Goal: Task Accomplishment & Management: Use online tool/utility

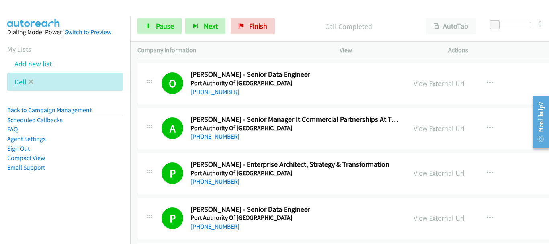
click at [27, 80] on li "Dell" at bounding box center [65, 82] width 116 height 18
click at [31, 82] on icon at bounding box center [31, 83] width 6 height 6
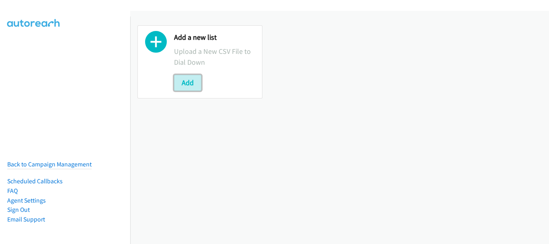
click at [181, 82] on button "Add" at bounding box center [187, 83] width 27 height 16
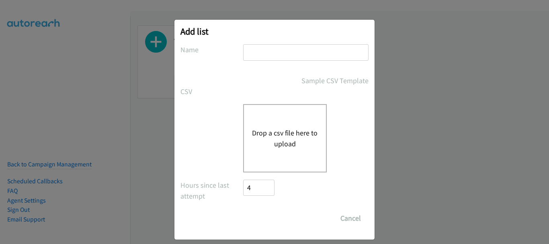
click at [288, 53] on input "text" at bounding box center [305, 52] width 125 height 16
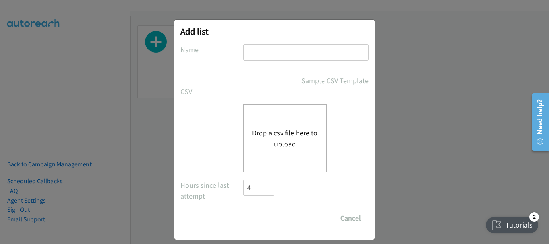
type input "dell"
click at [263, 140] on button "Drop a csv file here to upload" at bounding box center [285, 138] width 66 height 22
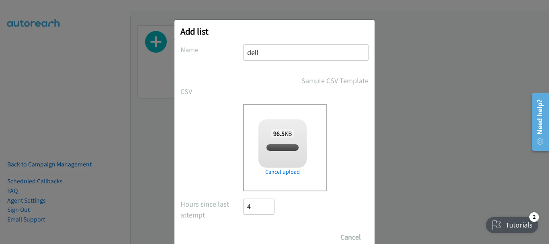
checkbox input "true"
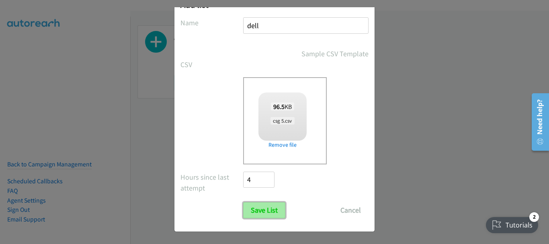
click at [262, 211] on input "Save List" at bounding box center [264, 210] width 42 height 16
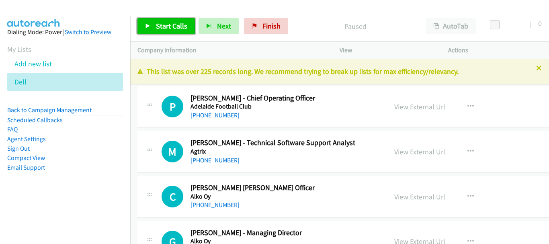
click at [158, 31] on link "Start Calls" at bounding box center [165, 26] width 57 height 16
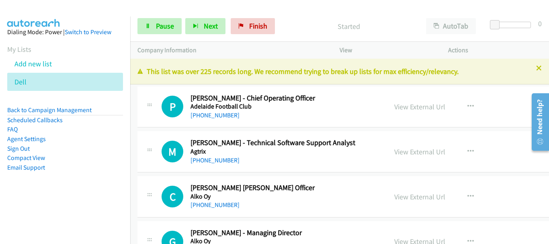
click at [70, 14] on div at bounding box center [270, 15] width 541 height 31
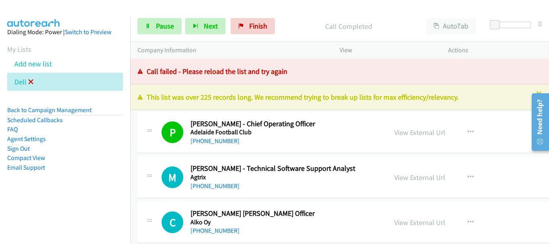
click at [32, 82] on icon at bounding box center [31, 83] width 6 height 6
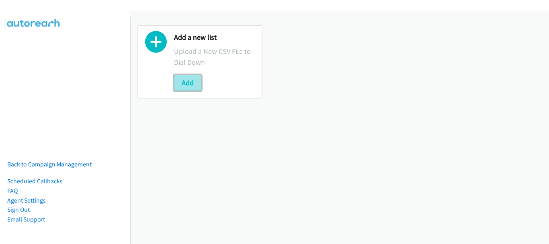
click at [192, 86] on button "Add" at bounding box center [187, 83] width 27 height 16
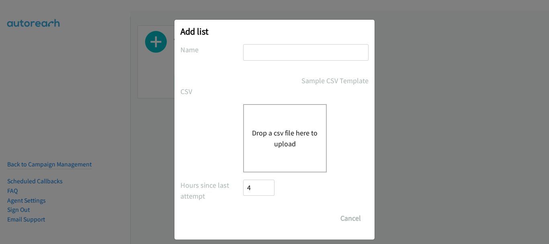
click at [274, 54] on input "text" at bounding box center [305, 52] width 125 height 16
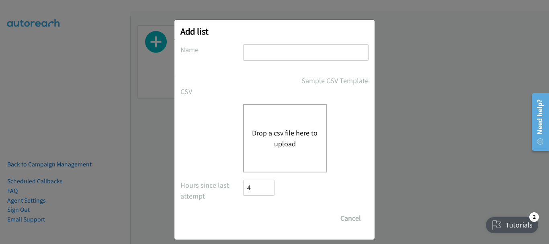
type input "dell"
click at [294, 140] on button "Drop a csv file here to upload" at bounding box center [285, 138] width 66 height 22
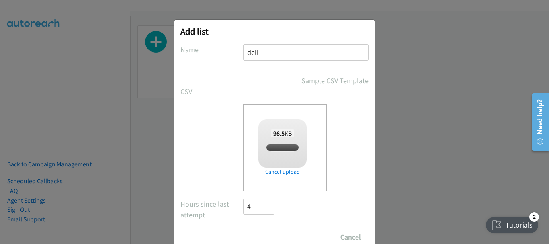
checkbox input "true"
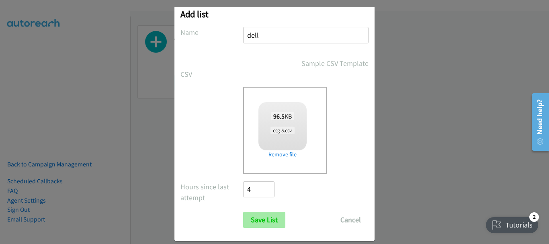
scroll to position [27, 0]
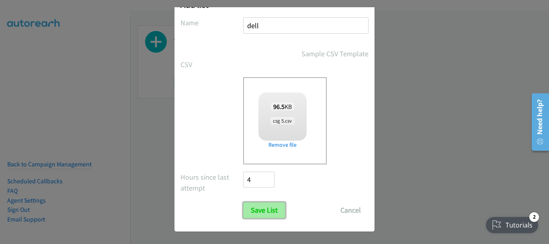
click at [266, 204] on input "Save List" at bounding box center [264, 210] width 42 height 16
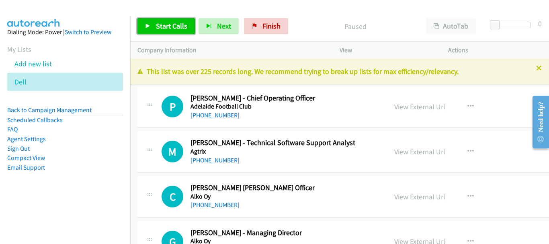
click at [170, 19] on link "Start Calls" at bounding box center [165, 26] width 57 height 16
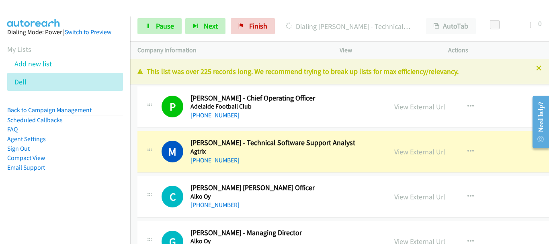
scroll to position [40, 0]
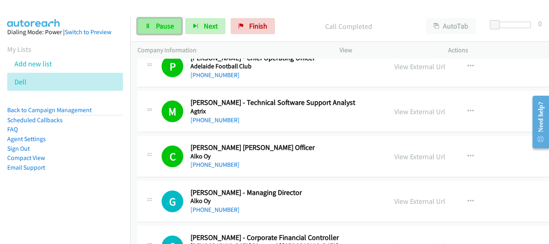
click at [161, 19] on link "Pause" at bounding box center [159, 26] width 44 height 16
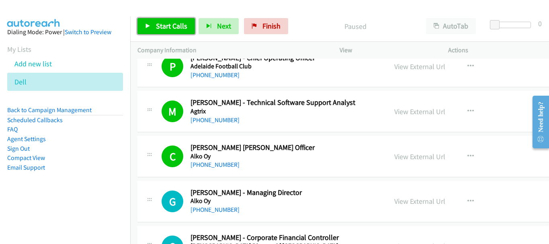
click at [158, 23] on span "Start Calls" at bounding box center [171, 25] width 31 height 9
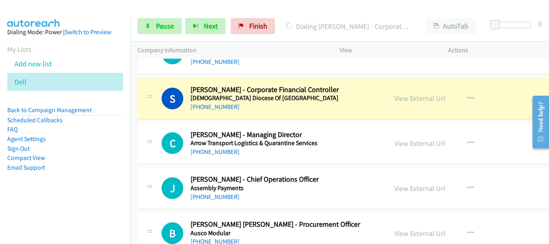
scroll to position [201, 0]
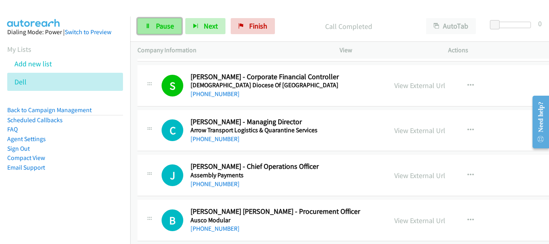
click at [170, 21] on link "Pause" at bounding box center [159, 26] width 44 height 16
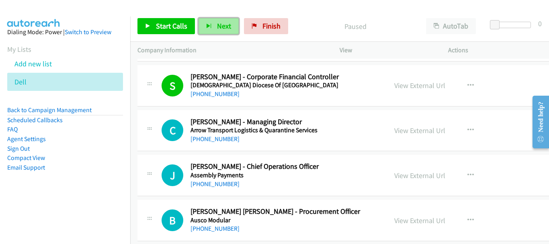
click at [218, 22] on span "Next" at bounding box center [224, 25] width 14 height 9
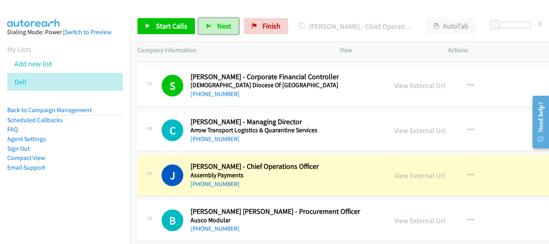
scroll to position [241, 0]
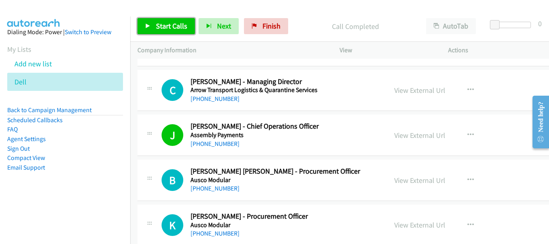
click at [165, 20] on link "Start Calls" at bounding box center [165, 26] width 57 height 16
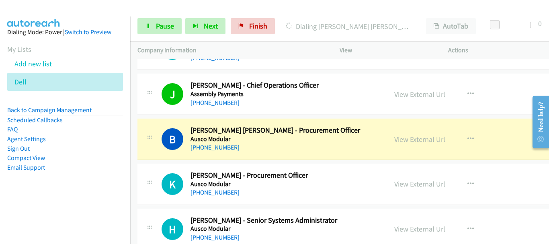
scroll to position [321, 0]
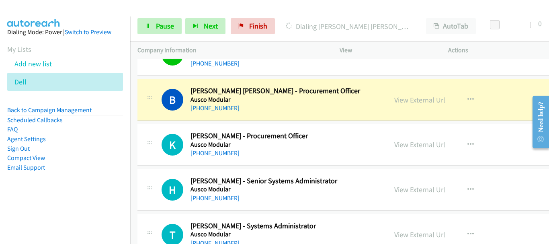
click at [503, 93] on div "View External Url View External Url Schedule/Manage Callback Start Calls Here R…" at bounding box center [453, 99] width 132 height 27
click at [403, 99] on link "View External Url" at bounding box center [419, 99] width 51 height 9
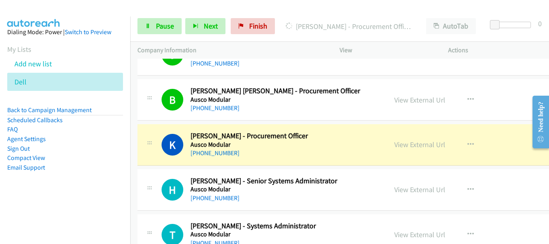
scroll to position [402, 0]
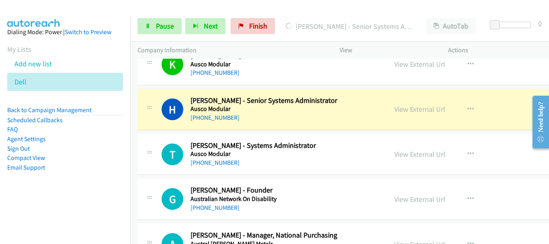
drag, startPoint x: 516, startPoint y: 114, endPoint x: 507, endPoint y: 19, distance: 95.6
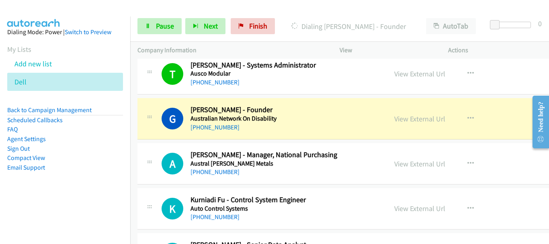
scroll to position [522, 0]
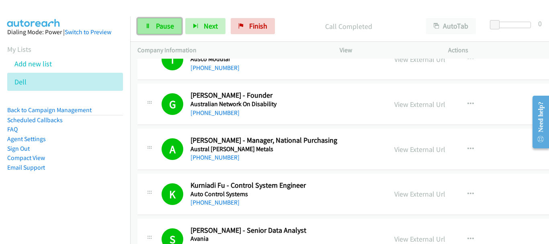
click at [155, 30] on link "Pause" at bounding box center [159, 26] width 44 height 16
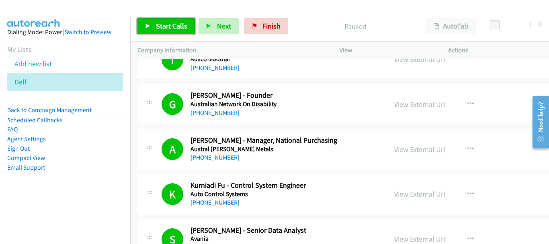
click at [178, 30] on span "Start Calls" at bounding box center [171, 25] width 31 height 9
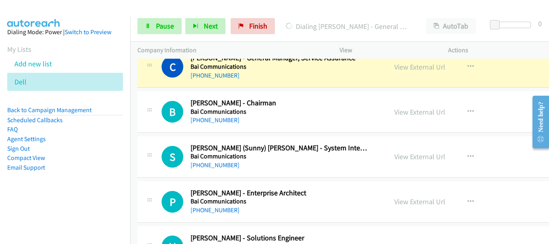
scroll to position [763, 0]
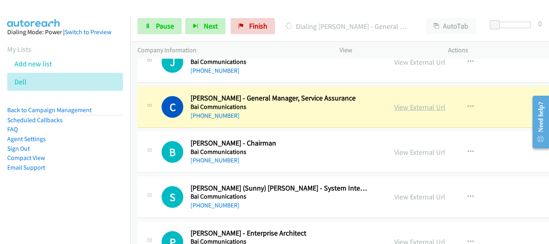
click at [421, 107] on link "View External Url" at bounding box center [419, 106] width 51 height 9
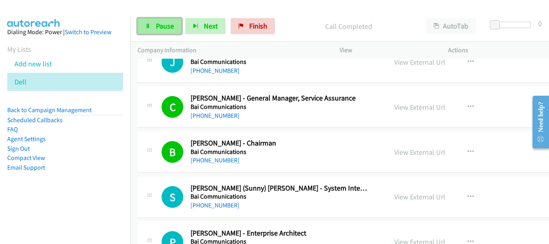
click at [153, 30] on link "Pause" at bounding box center [159, 26] width 44 height 16
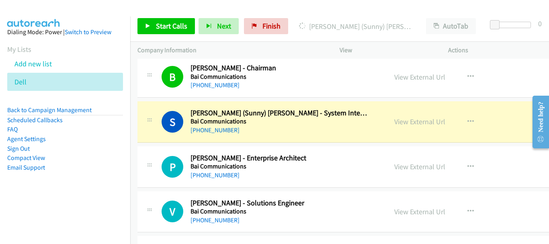
scroll to position [843, 0]
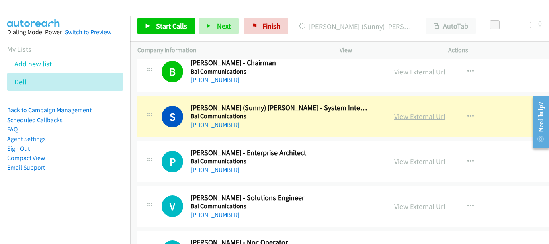
click at [399, 116] on link "View External Url" at bounding box center [419, 116] width 51 height 9
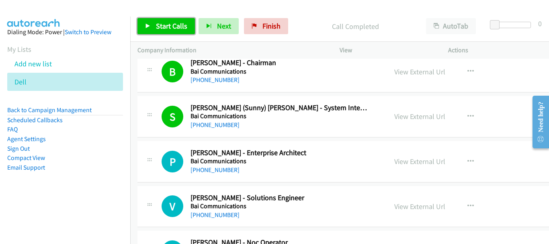
click at [163, 29] on span "Start Calls" at bounding box center [171, 25] width 31 height 9
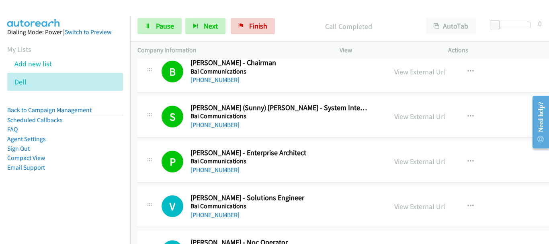
drag, startPoint x: 519, startPoint y: 67, endPoint x: 232, endPoint y: 45, distance: 288.5
click at [519, 67] on div "B Callback Scheduled Bart Vogel - Chairman Bai Communications Australia/Sydney …" at bounding box center [372, 71] width 470 height 41
click at [170, 31] on link "Pause" at bounding box center [159, 26] width 44 height 16
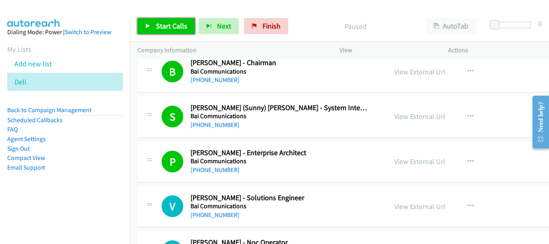
click at [158, 27] on span "Start Calls" at bounding box center [171, 25] width 31 height 9
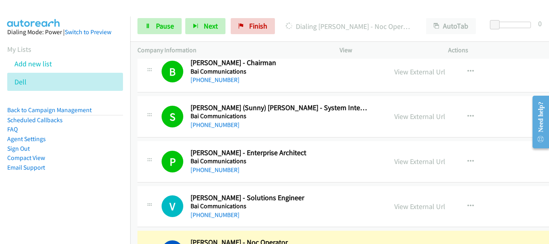
click at [443, 109] on div "View External Url View External Url Schedule/Manage Callback Start Calls Here R…" at bounding box center [453, 116] width 132 height 27
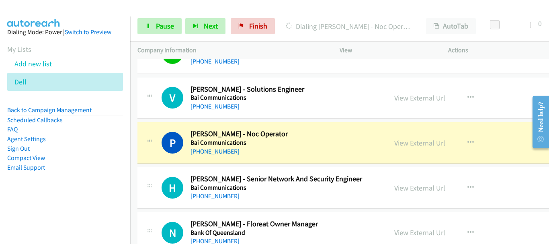
scroll to position [964, 0]
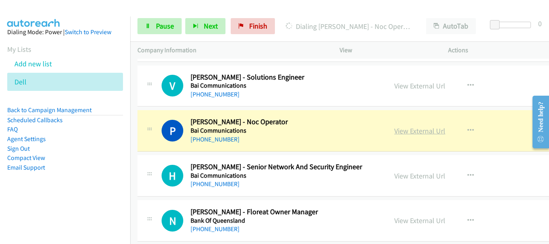
click at [428, 134] on link "View External Url" at bounding box center [419, 130] width 51 height 9
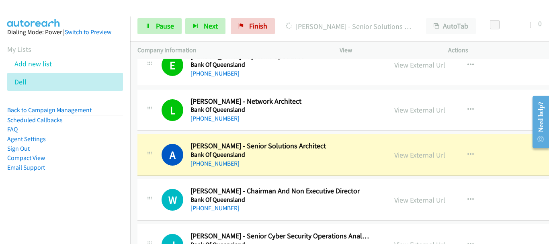
scroll to position [1165, 0]
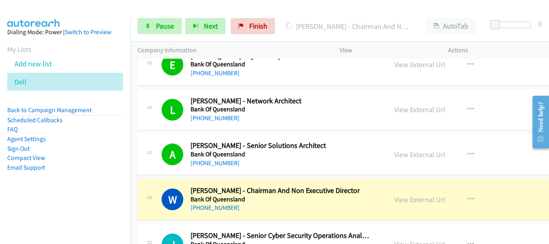
click at [476, 147] on div "View External Url View External Url Schedule/Manage Callback Start Calls Here R…" at bounding box center [453, 154] width 132 height 27
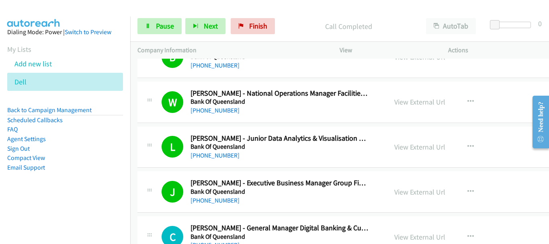
scroll to position [1406, 0]
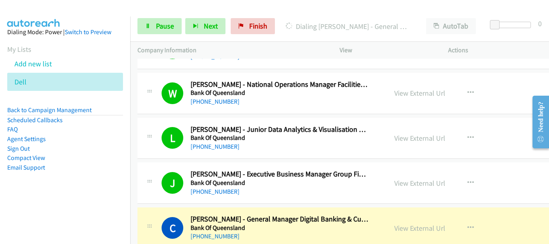
click at [501, 98] on div "View External Url View External Url Schedule/Manage Callback Start Calls Here R…" at bounding box center [453, 93] width 132 height 27
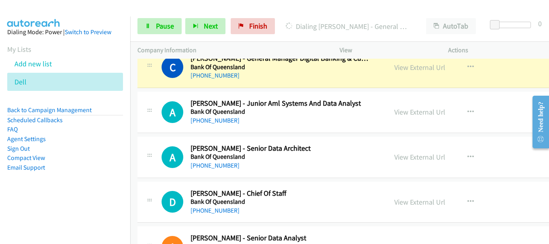
scroll to position [1526, 0]
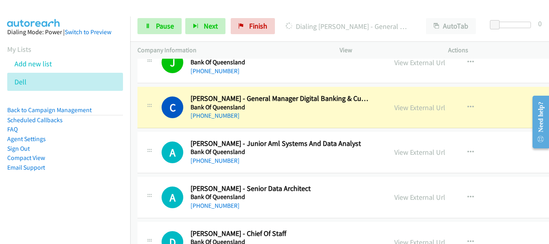
click at [61, 8] on img at bounding box center [34, 14] width 60 height 28
click at [418, 108] on link "View External Url" at bounding box center [419, 107] width 51 height 9
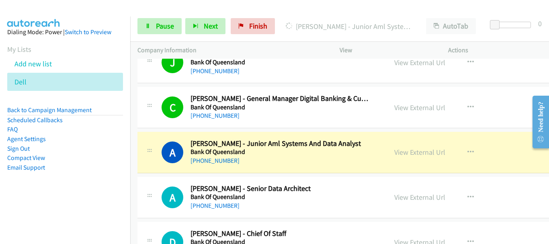
scroll to position [1566, 0]
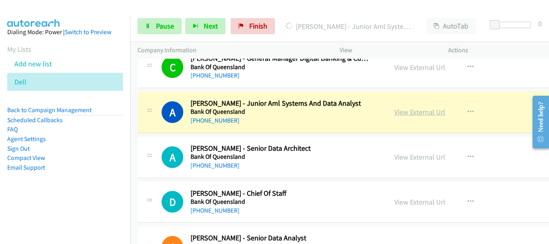
click at [412, 112] on link "View External Url" at bounding box center [419, 111] width 51 height 9
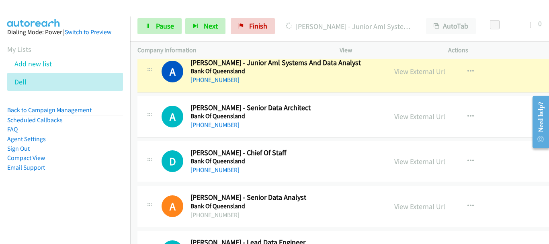
scroll to position [1607, 0]
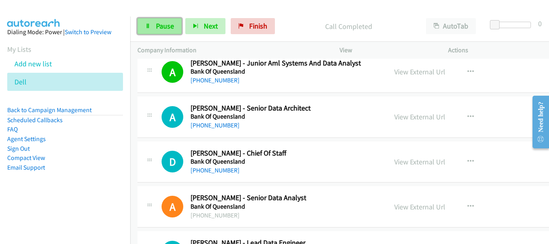
click at [163, 26] on span "Pause" at bounding box center [165, 25] width 18 height 9
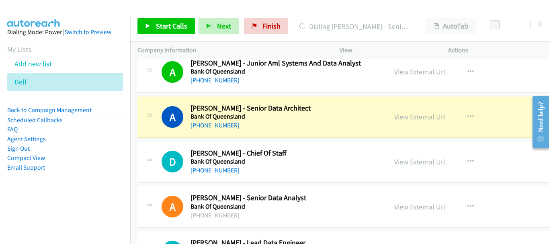
click at [401, 114] on link "View External Url" at bounding box center [419, 116] width 51 height 9
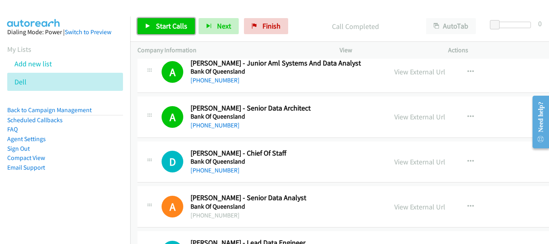
click at [173, 29] on span "Start Calls" at bounding box center [171, 25] width 31 height 9
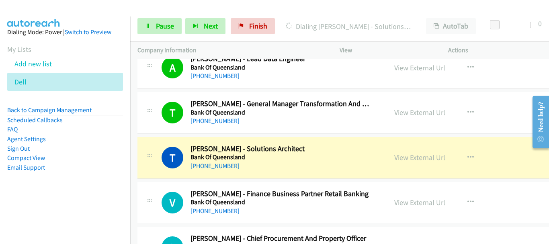
scroll to position [1807, 0]
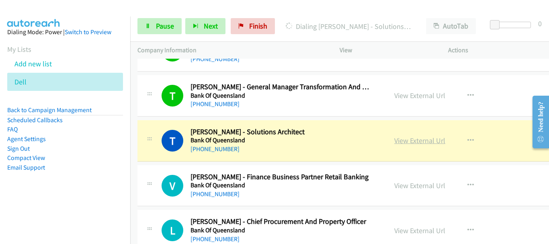
click at [404, 145] on link "View External Url" at bounding box center [419, 140] width 51 height 9
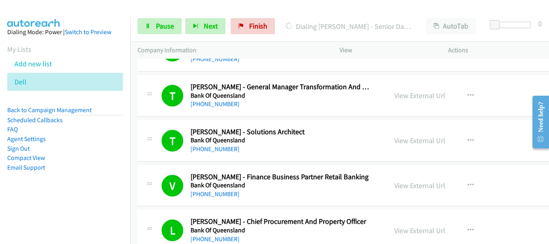
drag, startPoint x: 433, startPoint y: 63, endPoint x: 343, endPoint y: 5, distance: 107.0
click at [433, 63] on div "View External Url View External Url Schedule/Manage Callback Start Calls Here R…" at bounding box center [453, 50] width 132 height 27
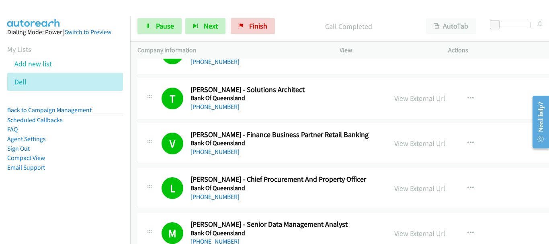
scroll to position [1888, 0]
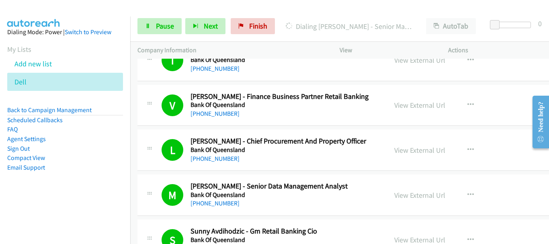
click at [505, 106] on div "View External Url View External Url Schedule/Manage Callback Start Calls Here R…" at bounding box center [453, 105] width 132 height 27
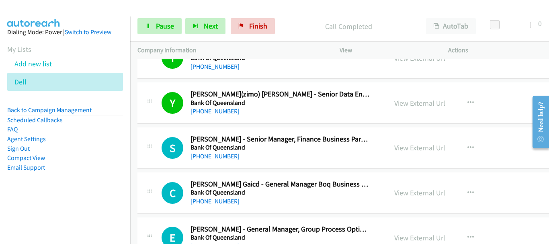
scroll to position [2330, 0]
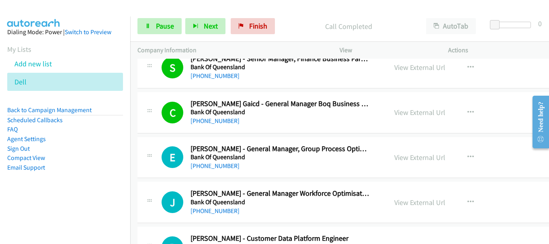
drag, startPoint x: 511, startPoint y: 150, endPoint x: 323, endPoint y: 243, distance: 209.6
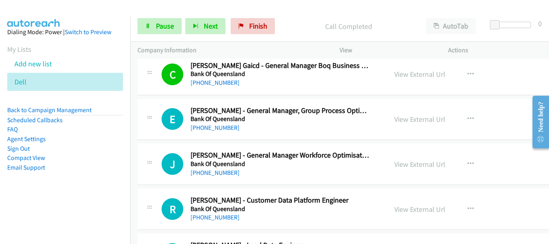
scroll to position [2370, 0]
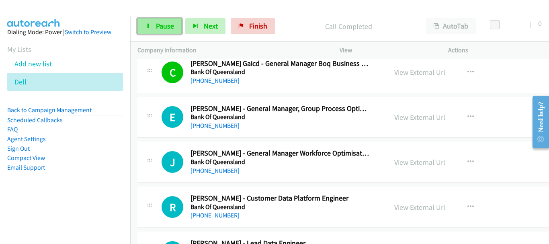
click at [172, 23] on span "Pause" at bounding box center [165, 25] width 18 height 9
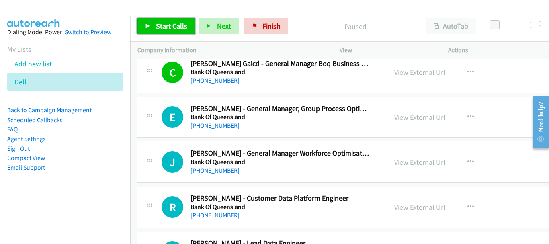
click at [171, 28] on span "Start Calls" at bounding box center [171, 25] width 31 height 9
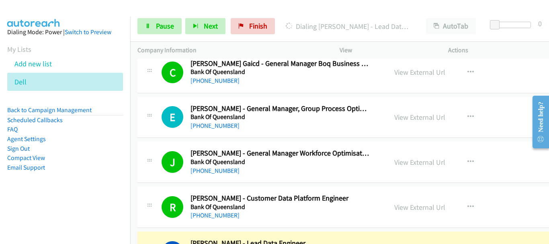
click at [509, 138] on div "E Callback Scheduled Erin Phillips - General Manager, Group Process Optimisatio…" at bounding box center [372, 117] width 470 height 41
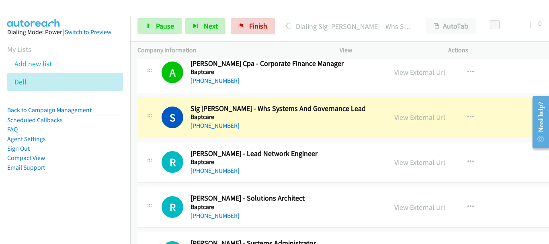
scroll to position [3053, 0]
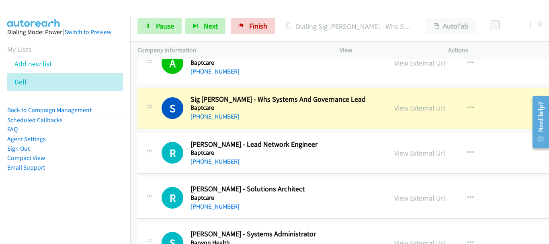
click at [500, 113] on div "View External Url View External Url Schedule/Manage Callback Start Calls Here R…" at bounding box center [453, 108] width 132 height 27
click at [406, 110] on link "View External Url" at bounding box center [419, 107] width 51 height 9
click at [159, 30] on span "Pause" at bounding box center [165, 25] width 18 height 9
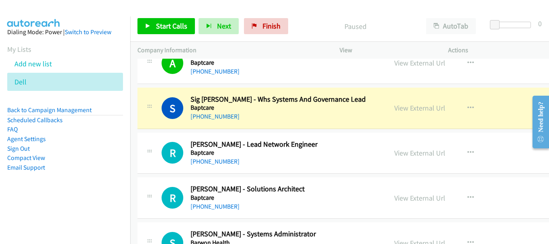
click at [91, 22] on aside "Dialing Mode: Power | Switch to Preview My Lists Add new list Dell Back to Camp…" at bounding box center [65, 112] width 130 height 192
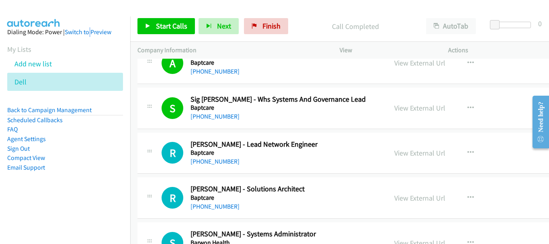
click at [76, 11] on div at bounding box center [270, 15] width 541 height 31
click at [171, 25] on span "Start Calls" at bounding box center [171, 25] width 31 height 9
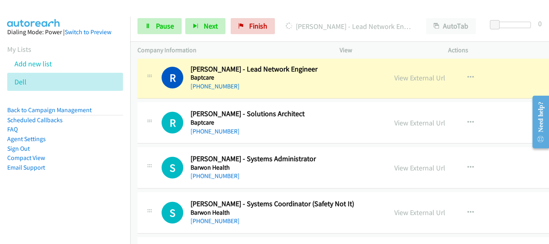
scroll to position [3133, 0]
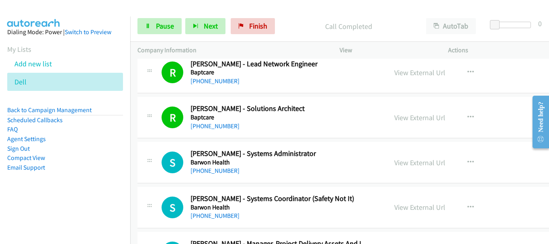
drag, startPoint x: 495, startPoint y: 105, endPoint x: 218, endPoint y: 4, distance: 294.5
click at [495, 105] on div "View External Url View External Url Schedule/Manage Callback Start Calls Here R…" at bounding box center [453, 117] width 132 height 27
click at [156, 27] on span "Pause" at bounding box center [165, 25] width 18 height 9
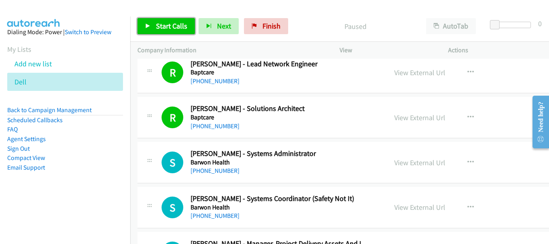
click at [157, 32] on link "Start Calls" at bounding box center [165, 26] width 57 height 16
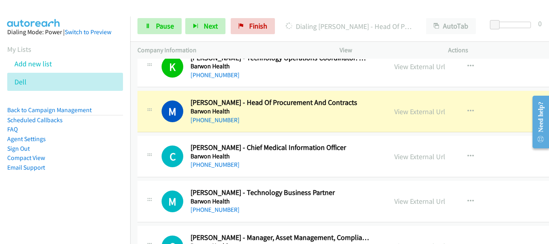
scroll to position [3374, 0]
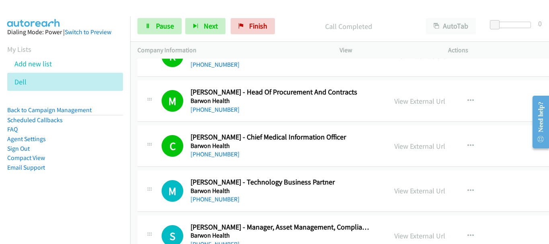
drag, startPoint x: 494, startPoint y: 58, endPoint x: 233, endPoint y: 94, distance: 263.5
click at [494, 58] on div "Actions" at bounding box center [495, 50] width 108 height 17
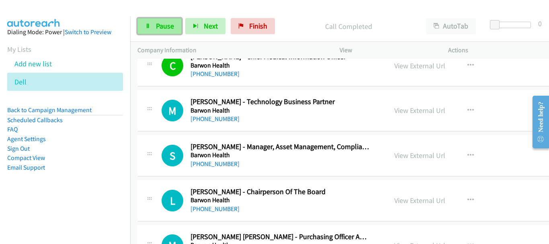
click at [161, 22] on span "Pause" at bounding box center [165, 25] width 18 height 9
click at [155, 30] on link "Pause" at bounding box center [159, 26] width 44 height 16
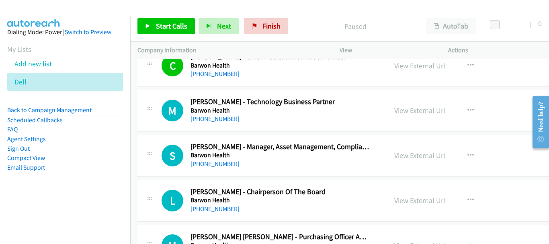
drag, startPoint x: 503, startPoint y: 72, endPoint x: 493, endPoint y: 71, distance: 10.5
click at [503, 72] on div "View External Url View External Url Schedule/Manage Callback Start Calls Here R…" at bounding box center [453, 65] width 132 height 27
click at [172, 24] on span "Start Calls" at bounding box center [171, 25] width 31 height 9
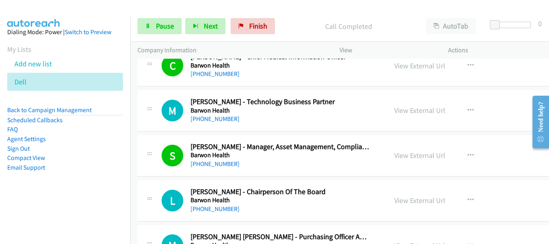
click at [518, 53] on p "Actions" at bounding box center [495, 50] width 94 height 10
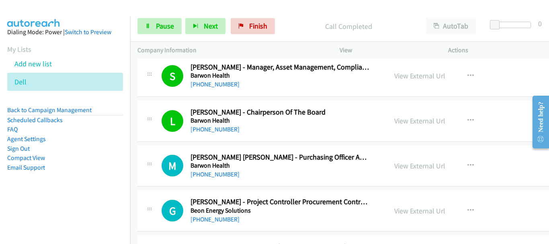
scroll to position [3535, 0]
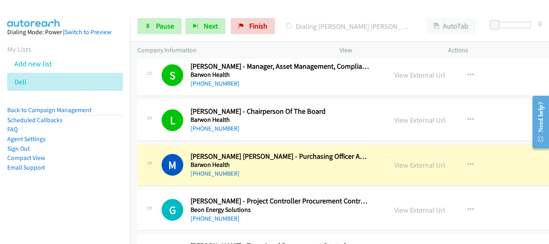
click at [494, 127] on div "View External Url View External Url Schedule/Manage Callback Start Calls Here R…" at bounding box center [453, 120] width 132 height 27
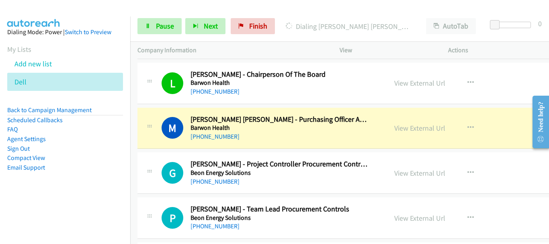
scroll to position [3615, 0]
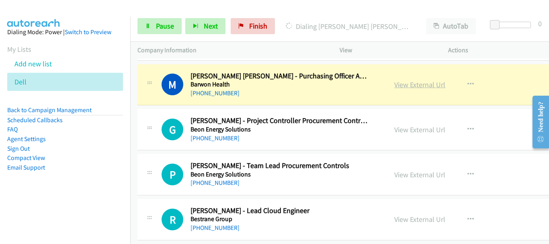
click at [398, 87] on link "View External Url" at bounding box center [419, 84] width 51 height 9
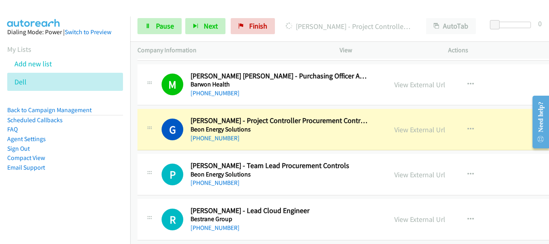
click at [499, 126] on div "View External Url View External Url Schedule/Manage Callback Start Calls Here R…" at bounding box center [453, 129] width 132 height 27
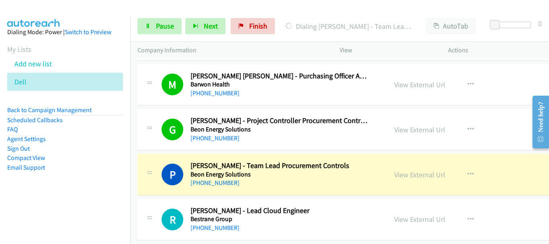
drag, startPoint x: 477, startPoint y: 180, endPoint x: 432, endPoint y: 162, distance: 48.0
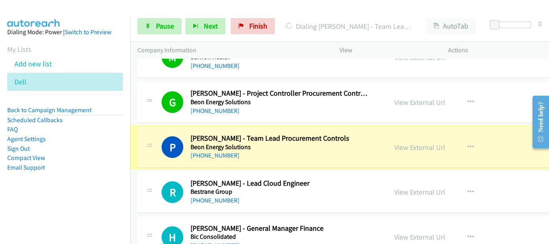
scroll to position [3655, 0]
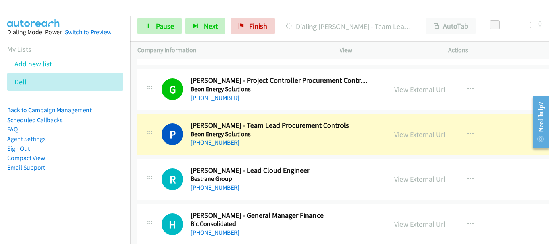
click at [82, 20] on aside "Dialing Mode: Power | Switch to Preview My Lists Add new list Dell Back to Camp…" at bounding box center [65, 112] width 130 height 192
click at [146, 24] on icon at bounding box center [148, 27] width 6 height 6
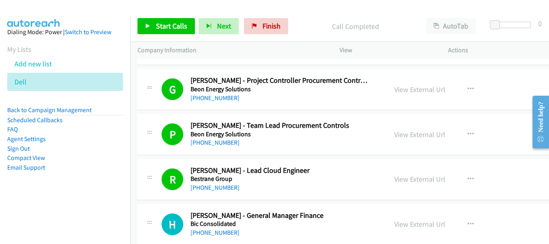
drag, startPoint x: 502, startPoint y: 95, endPoint x: 227, endPoint y: 39, distance: 281.2
click at [502, 95] on div "View External Url View External Url Schedule/Manage Callback Start Calls Here R…" at bounding box center [453, 89] width 132 height 27
drag, startPoint x: 498, startPoint y: 94, endPoint x: 307, endPoint y: 237, distance: 237.9
click at [152, 21] on link "Start Calls" at bounding box center [165, 26] width 57 height 16
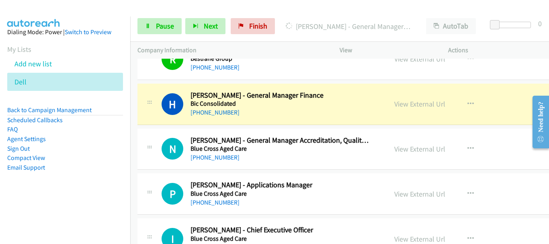
scroll to position [3816, 0]
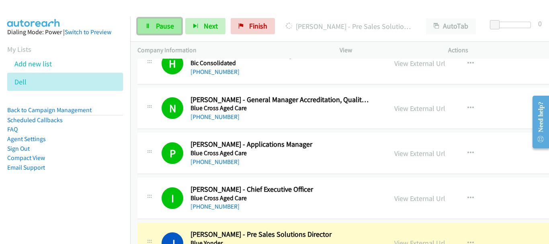
click at [157, 25] on span "Pause" at bounding box center [165, 25] width 18 height 9
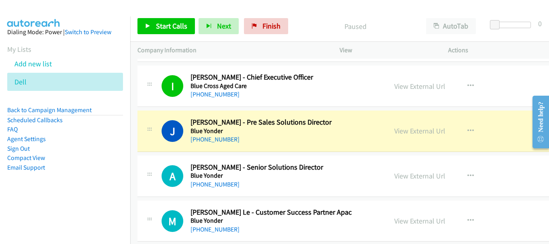
scroll to position [3936, 0]
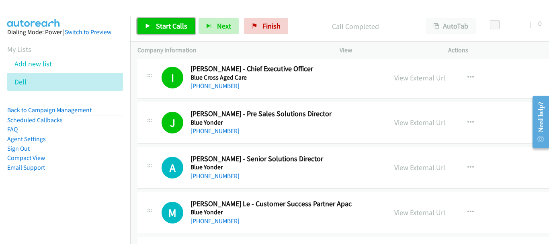
click at [176, 29] on span "Start Calls" at bounding box center [171, 25] width 31 height 9
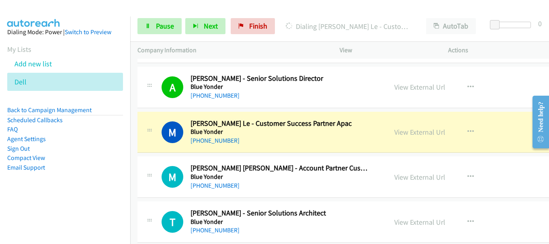
scroll to position [4057, 0]
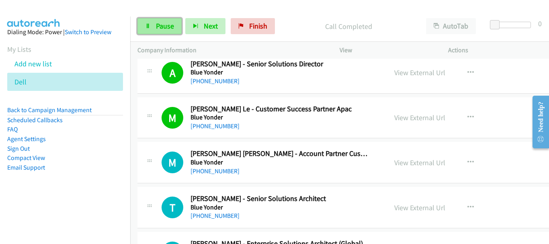
click at [159, 27] on span "Pause" at bounding box center [165, 25] width 18 height 9
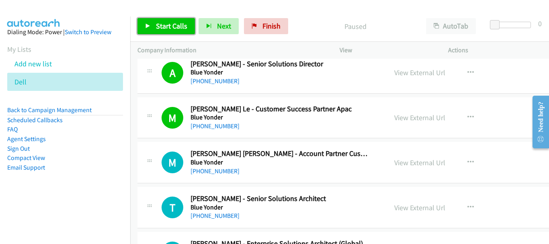
click at [160, 27] on span "Start Calls" at bounding box center [171, 25] width 31 height 9
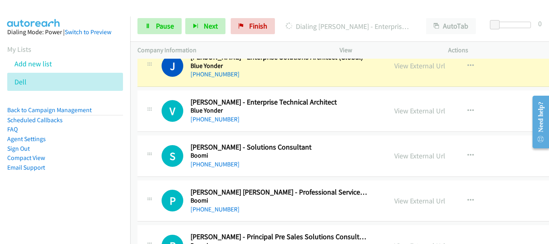
scroll to position [4177, 0]
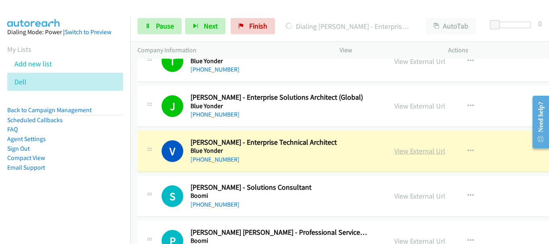
click at [423, 150] on link "View External Url" at bounding box center [419, 150] width 51 height 9
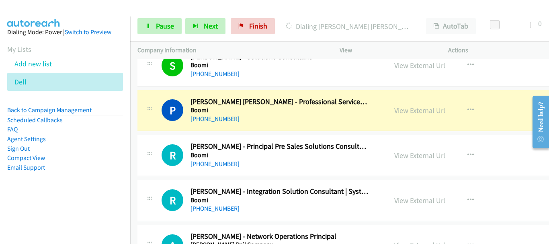
scroll to position [4338, 0]
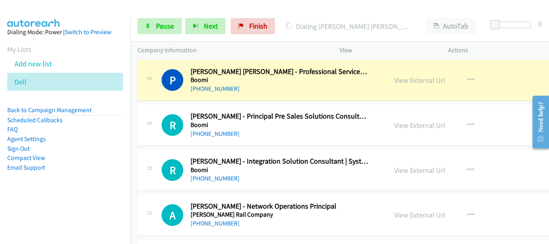
click at [508, 80] on div "View External Url View External Url Schedule/Manage Callback Start Calls Here R…" at bounding box center [453, 80] width 132 height 27
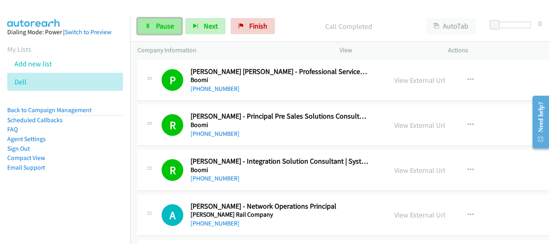
click at [168, 28] on span "Pause" at bounding box center [165, 25] width 18 height 9
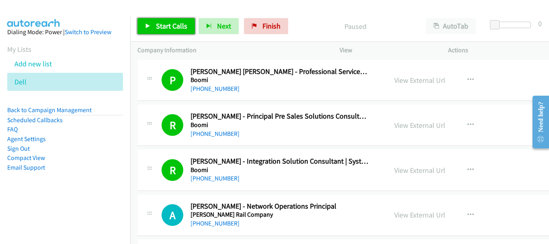
click at [160, 22] on span "Start Calls" at bounding box center [171, 25] width 31 height 9
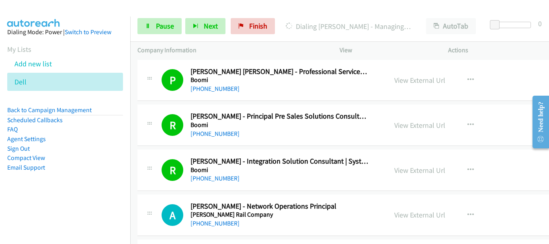
click at [495, 112] on div "View External Url View External Url Schedule/Manage Callback Start Calls Here R…" at bounding box center [453, 125] width 132 height 27
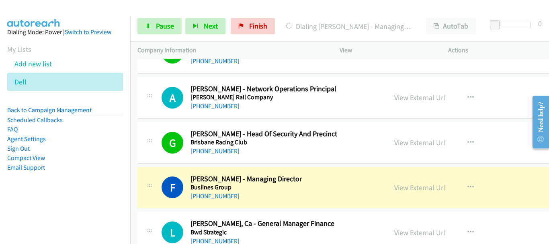
scroll to position [4499, 0]
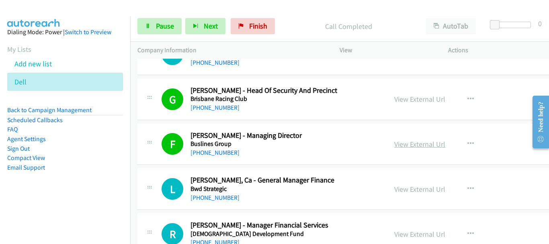
click at [404, 145] on link "View External Url" at bounding box center [419, 143] width 51 height 9
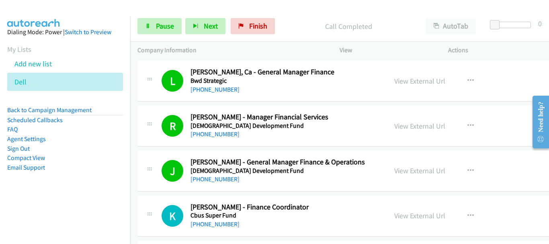
scroll to position [4619, 0]
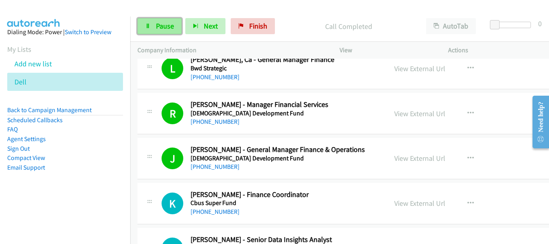
click at [161, 29] on span "Pause" at bounding box center [165, 25] width 18 height 9
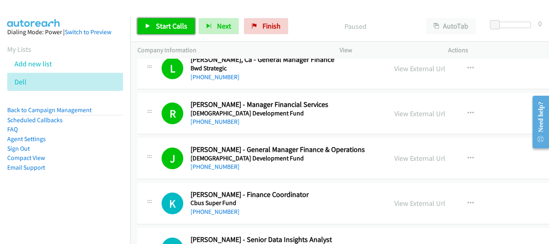
click at [162, 29] on span "Start Calls" at bounding box center [171, 25] width 31 height 9
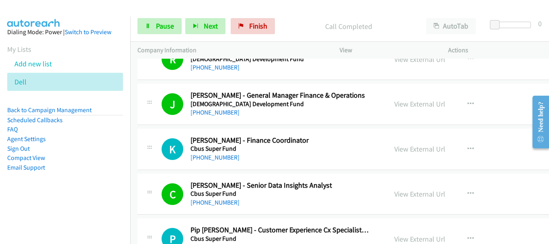
scroll to position [4780, 0]
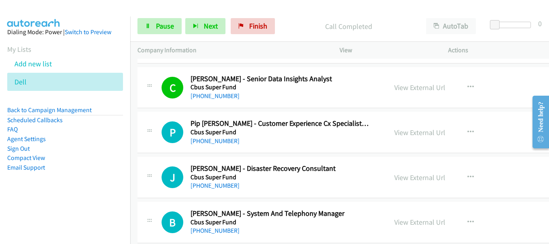
drag, startPoint x: 511, startPoint y: 183, endPoint x: 386, endPoint y: 190, distance: 125.1
click at [167, 25] on span "Pause" at bounding box center [165, 25] width 18 height 9
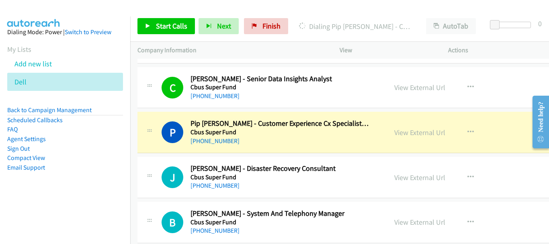
click at [88, 10] on div at bounding box center [270, 15] width 541 height 31
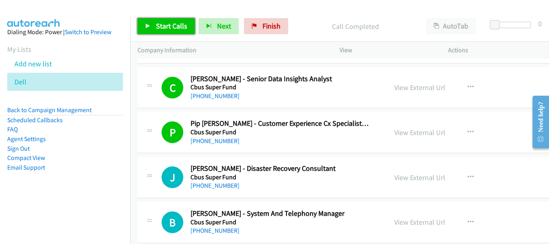
click at [173, 23] on span "Start Calls" at bounding box center [171, 25] width 31 height 9
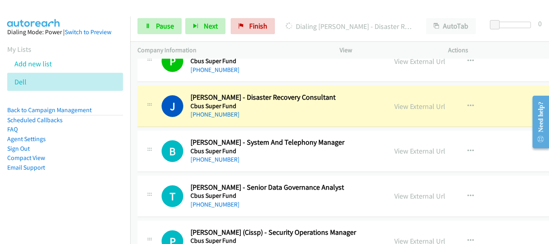
scroll to position [4860, 0]
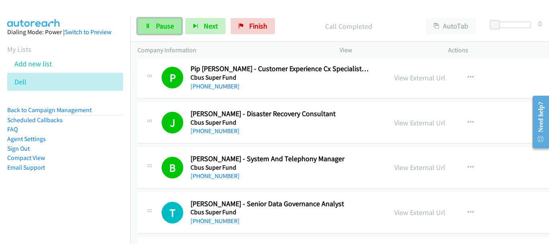
click at [166, 26] on span "Pause" at bounding box center [165, 25] width 18 height 9
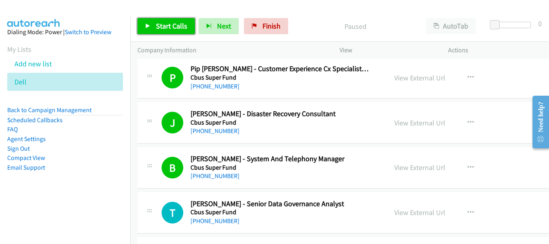
click at [175, 22] on span "Start Calls" at bounding box center [171, 25] width 31 height 9
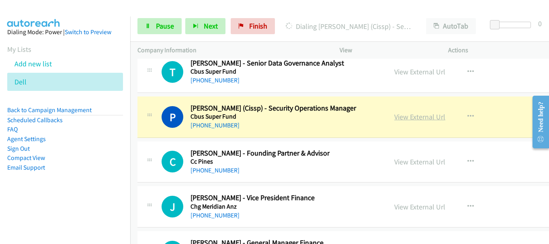
scroll to position [4981, 0]
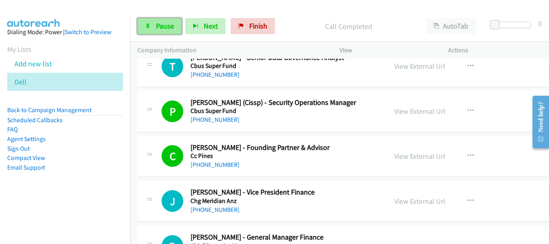
click at [173, 27] on span "Pause" at bounding box center [165, 25] width 18 height 9
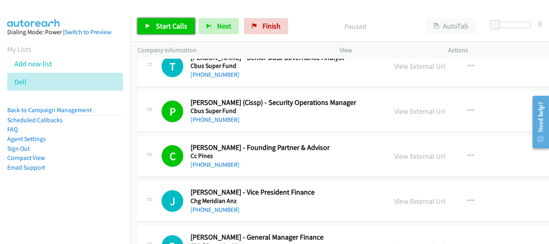
click at [171, 29] on span "Start Calls" at bounding box center [171, 25] width 31 height 9
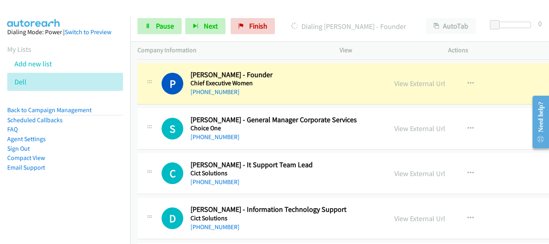
scroll to position [5157, 0]
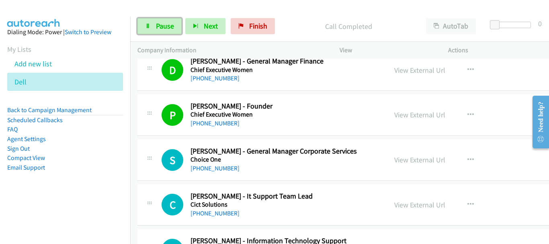
click at [157, 29] on span "Pause" at bounding box center [165, 25] width 18 height 9
click at [494, 119] on div "View External Url View External Url Schedule/Manage Callback Start Calls Here R…" at bounding box center [453, 115] width 132 height 27
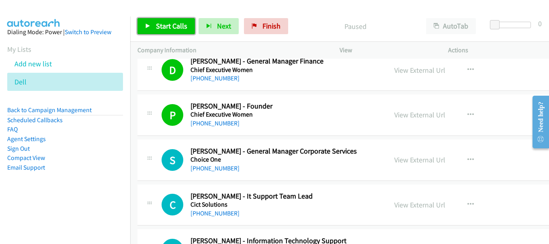
click at [146, 28] on icon at bounding box center [148, 27] width 6 height 6
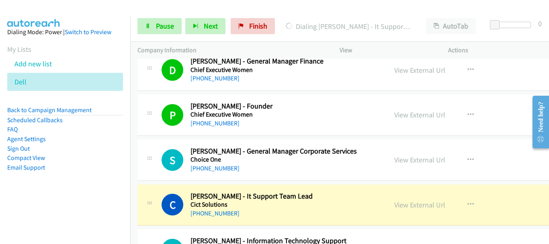
scroll to position [5277, 0]
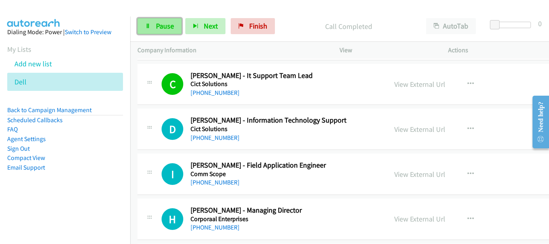
click at [161, 26] on span "Pause" at bounding box center [165, 25] width 18 height 9
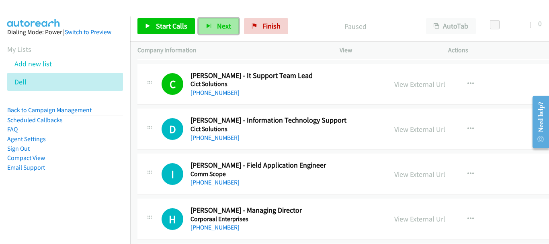
click at [228, 22] on span "Next" at bounding box center [224, 25] width 14 height 9
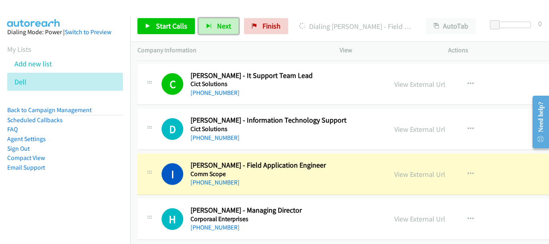
scroll to position [5357, 0]
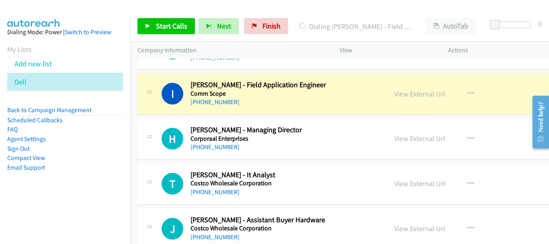
drag, startPoint x: 79, startPoint y: 13, endPoint x: 114, endPoint y: 20, distance: 35.9
click at [79, 13] on div at bounding box center [270, 15] width 541 height 31
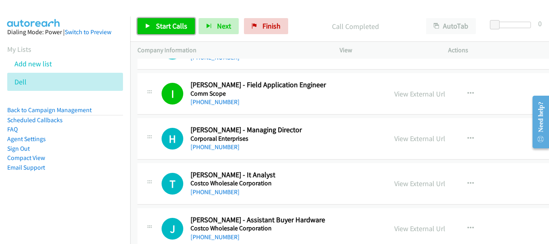
click at [162, 32] on link "Start Calls" at bounding box center [165, 26] width 57 height 16
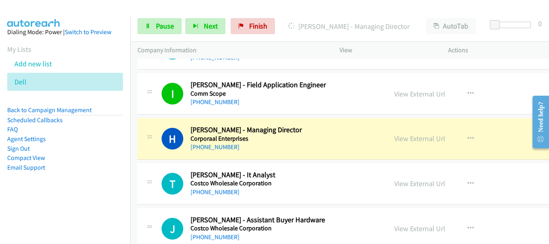
click at [505, 149] on div "View External Url View External Url Schedule/Manage Callback Start Calls Here R…" at bounding box center [453, 138] width 132 height 27
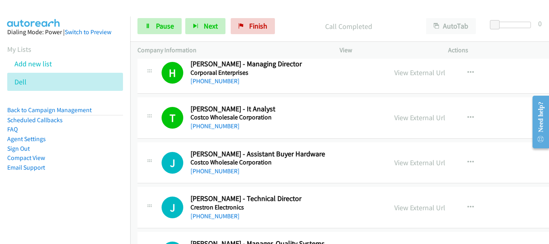
scroll to position [5438, 0]
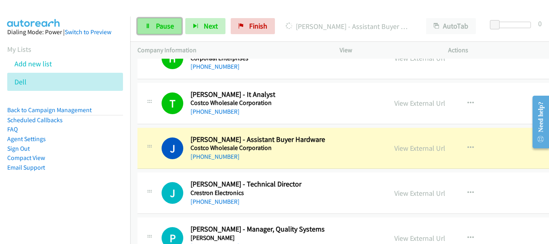
click at [169, 22] on span "Pause" at bounding box center [165, 25] width 18 height 9
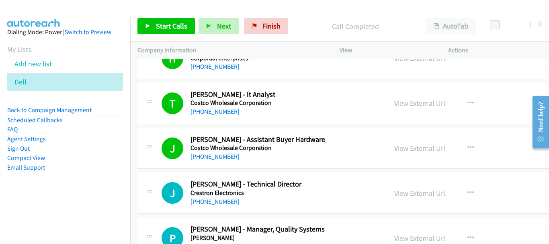
click at [164, 17] on div "Start Calls Pause Next Finish Call Completed AutoTab AutoTab 0" at bounding box center [339, 26] width 419 height 31
click at [184, 21] on span "Start Calls" at bounding box center [171, 25] width 31 height 9
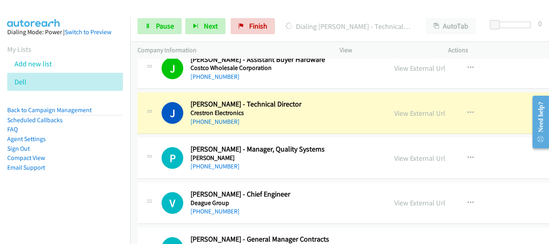
scroll to position [5518, 0]
click at [407, 113] on link "View External Url" at bounding box center [419, 112] width 51 height 9
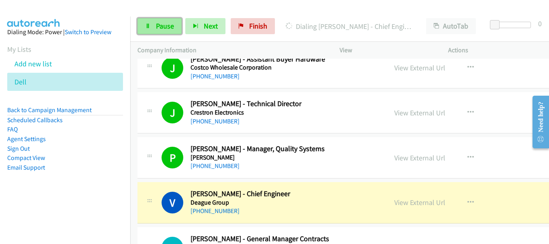
click at [149, 28] on icon at bounding box center [148, 27] width 6 height 6
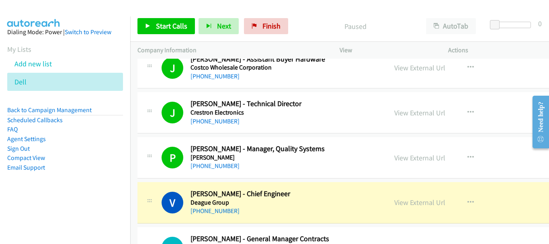
scroll to position [5558, 0]
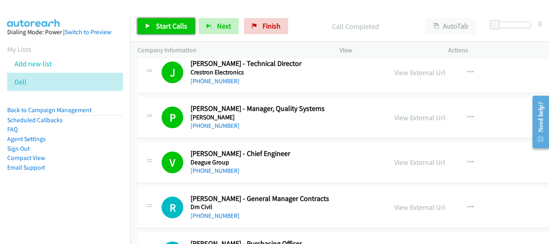
click at [173, 24] on span "Start Calls" at bounding box center [171, 25] width 31 height 9
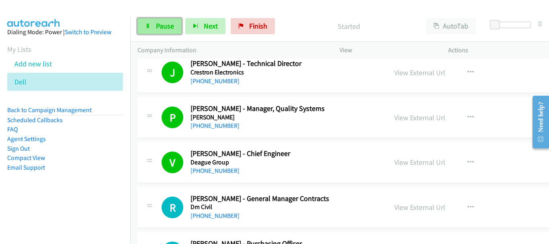
click at [152, 23] on link "Pause" at bounding box center [159, 26] width 44 height 16
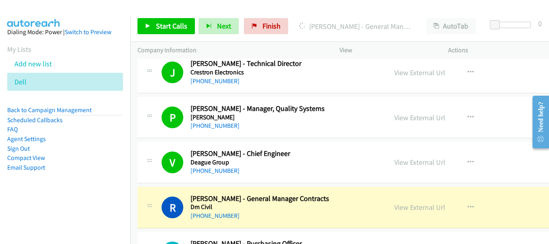
scroll to position [5638, 0]
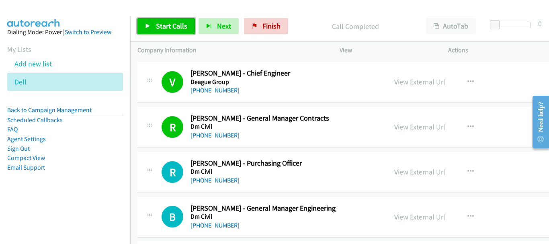
click at [164, 30] on span "Start Calls" at bounding box center [171, 25] width 31 height 9
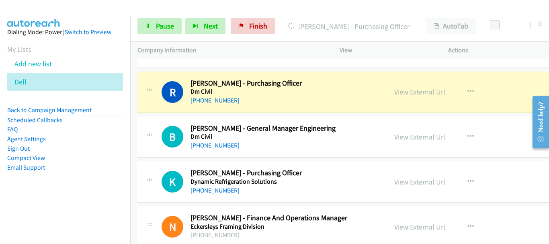
scroll to position [5719, 0]
click at [166, 23] on span "Pause" at bounding box center [165, 25] width 18 height 9
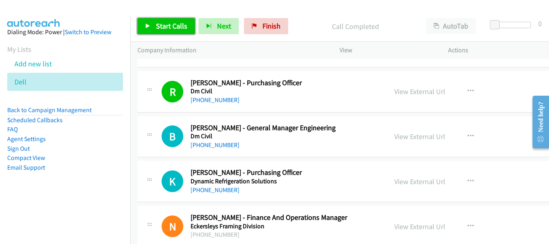
click at [167, 27] on span "Start Calls" at bounding box center [171, 25] width 31 height 9
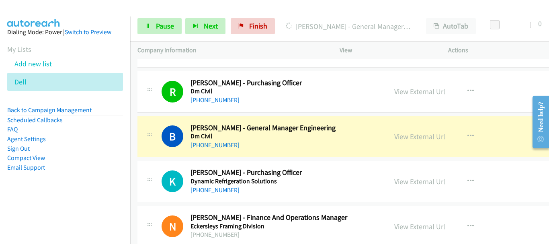
click at [74, 10] on div at bounding box center [270, 15] width 541 height 31
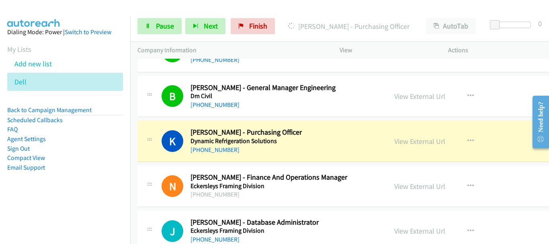
scroll to position [5799, 0]
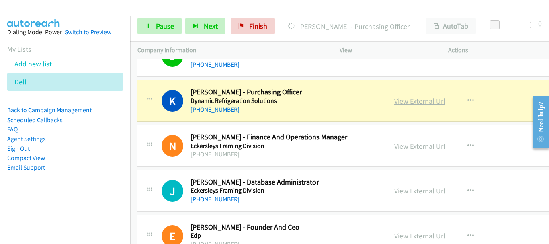
click at [394, 101] on link "View External Url" at bounding box center [419, 100] width 51 height 9
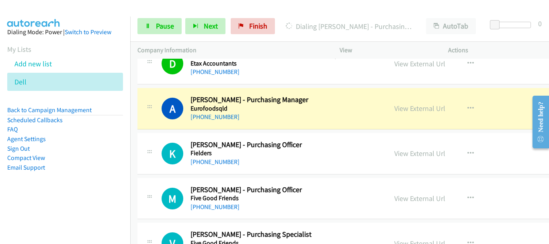
scroll to position [6120, 0]
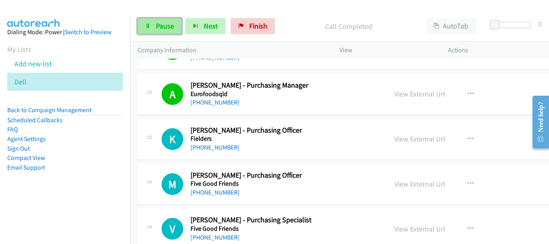
click at [160, 29] on span "Pause" at bounding box center [165, 25] width 18 height 9
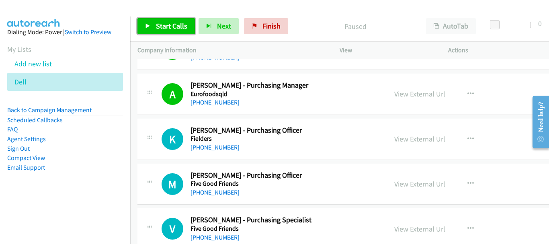
click at [159, 24] on span "Start Calls" at bounding box center [171, 25] width 31 height 9
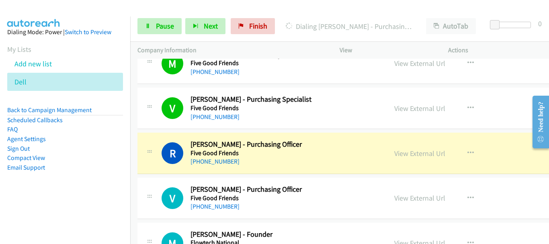
scroll to position [6321, 0]
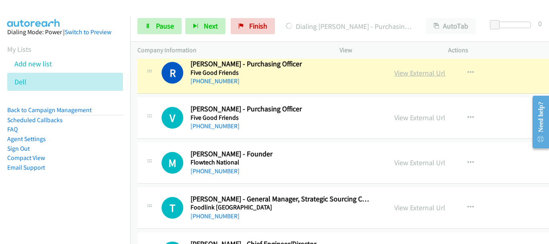
click at [397, 73] on link "View External Url" at bounding box center [419, 72] width 51 height 9
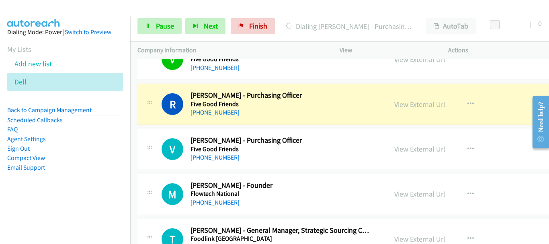
scroll to position [6281, 0]
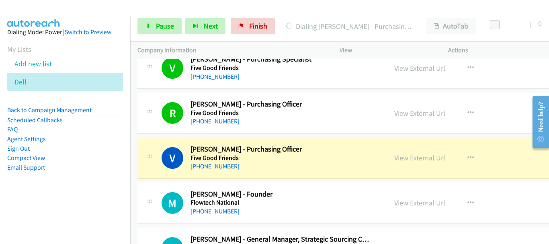
drag, startPoint x: 10, startPoint y: 11, endPoint x: 118, endPoint y: 25, distance: 108.5
click at [10, 11] on img at bounding box center [34, 14] width 60 height 28
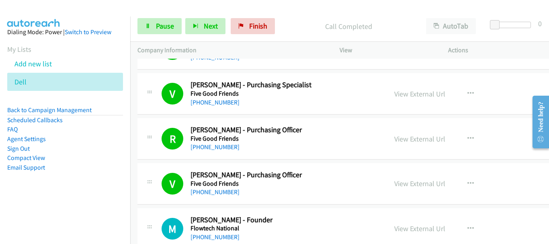
scroll to position [6361, 0]
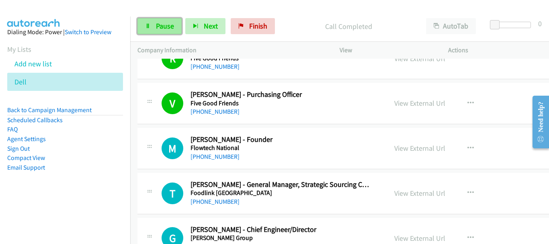
click at [167, 29] on span "Pause" at bounding box center [165, 25] width 18 height 9
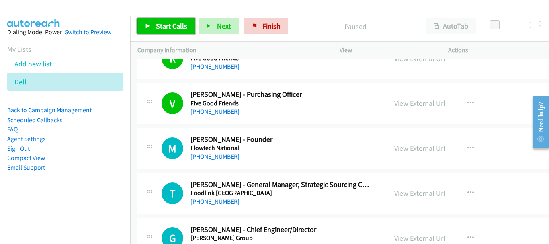
click at [166, 31] on link "Start Calls" at bounding box center [165, 26] width 57 height 16
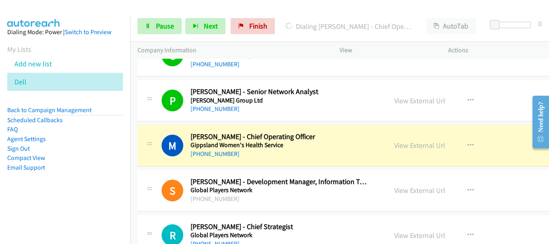
scroll to position [6602, 0]
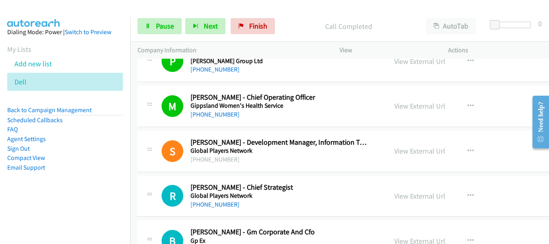
click at [47, 6] on img at bounding box center [34, 14] width 60 height 28
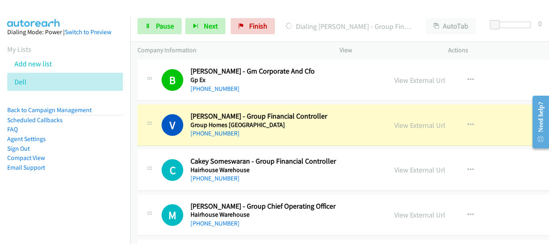
scroll to position [6803, 0]
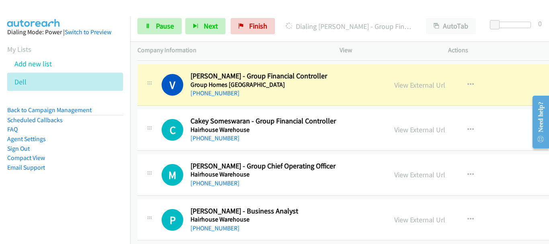
click at [511, 78] on div "V Callback Scheduled Vanita Chew - Group Financial Controller Group Homes Austr…" at bounding box center [372, 84] width 470 height 41
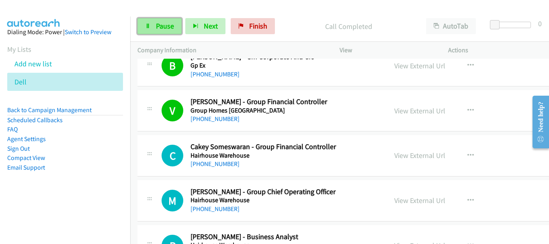
drag, startPoint x: 511, startPoint y: 78, endPoint x: 172, endPoint y: 29, distance: 342.6
click at [172, 29] on span "Pause" at bounding box center [165, 25] width 18 height 9
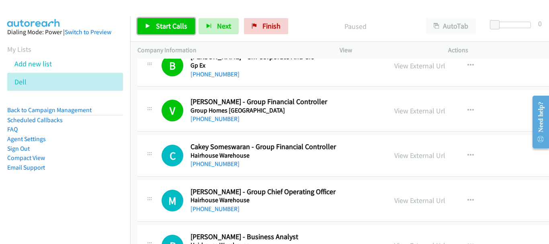
click at [172, 29] on span "Start Calls" at bounding box center [171, 25] width 31 height 9
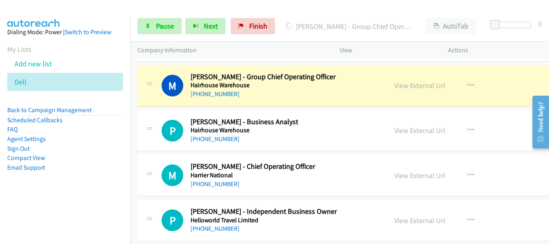
scroll to position [6884, 0]
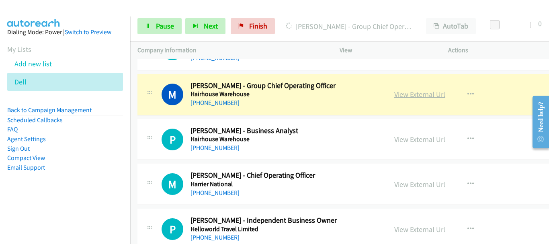
click at [424, 95] on link "View External Url" at bounding box center [419, 94] width 51 height 9
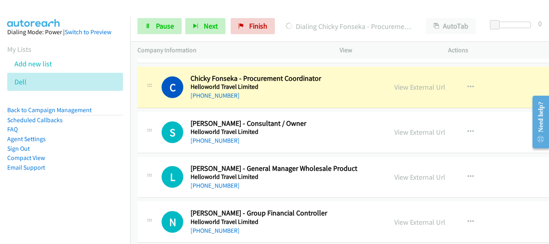
scroll to position [7125, 0]
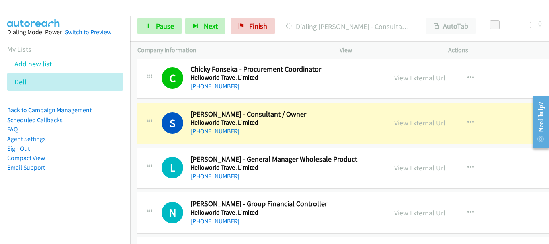
click at [67, 10] on div at bounding box center [270, 15] width 541 height 31
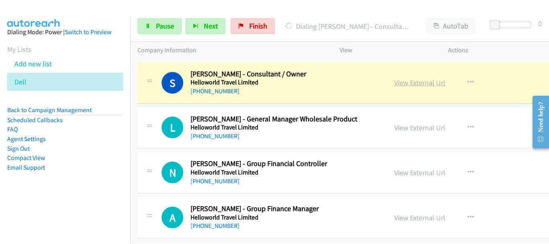
click at [399, 84] on link "View External Url" at bounding box center [419, 82] width 51 height 9
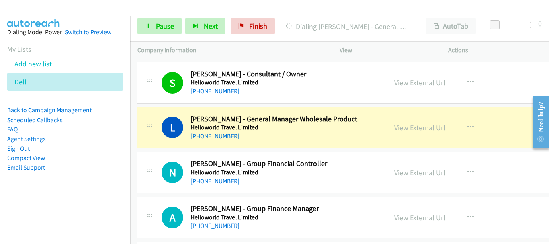
click at [507, 118] on div "View External Url View External Url Schedule/Manage Callback Start Calls Here R…" at bounding box center [453, 127] width 132 height 27
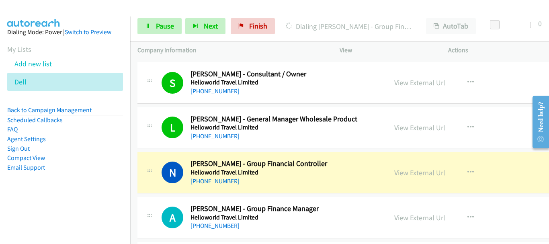
drag, startPoint x: 507, startPoint y: 118, endPoint x: 333, endPoint y: 170, distance: 182.2
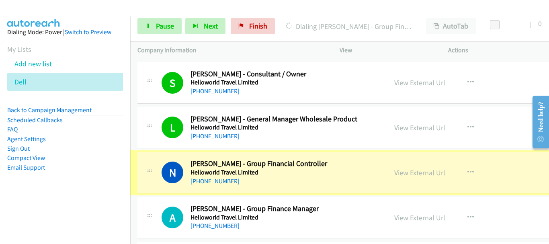
scroll to position [7245, 0]
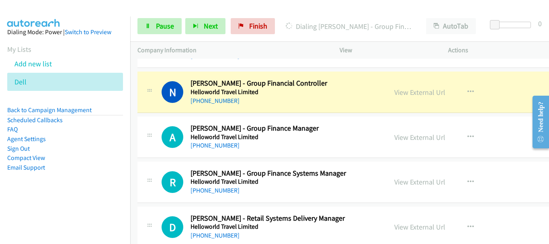
click at [505, 93] on div "View External Url View External Url Schedule/Manage Callback Start Calls Here R…" at bounding box center [453, 92] width 132 height 27
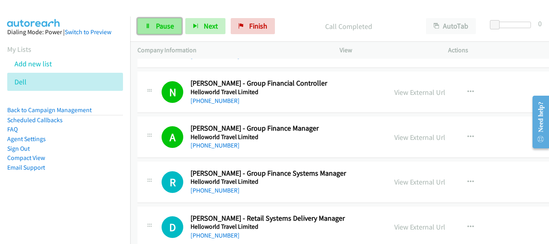
click at [154, 22] on link "Pause" at bounding box center [159, 26] width 44 height 16
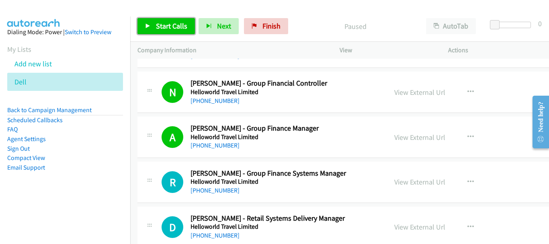
click at [150, 20] on link "Start Calls" at bounding box center [165, 26] width 57 height 16
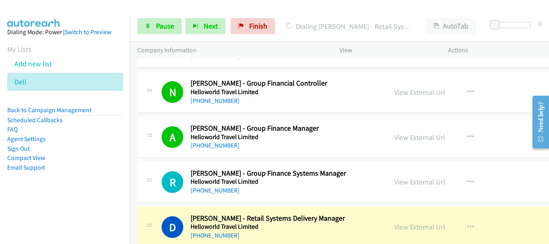
scroll to position [7366, 0]
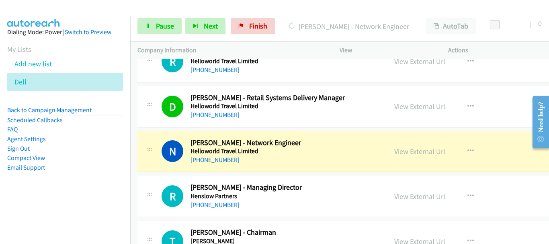
click at [517, 172] on div "N Callback Scheduled Nirmal Ram - Network Engineer Helloworld Travel Limited Au…" at bounding box center [372, 151] width 470 height 41
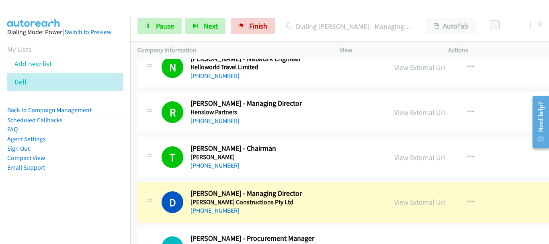
scroll to position [7526, 0]
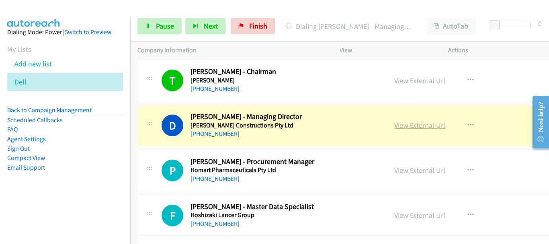
click at [419, 124] on link "View External Url" at bounding box center [419, 124] width 51 height 9
click at [145, 24] on link "Pause" at bounding box center [159, 26] width 44 height 16
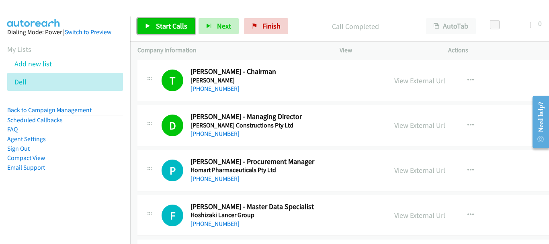
click at [162, 29] on span "Start Calls" at bounding box center [171, 25] width 31 height 9
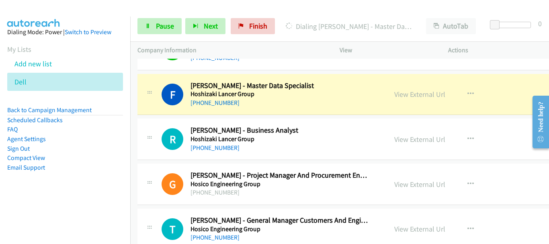
scroll to position [7647, 0]
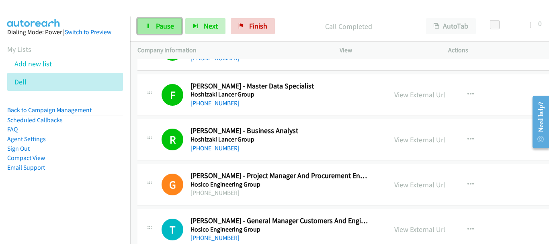
click at [145, 26] on icon at bounding box center [148, 27] width 6 height 6
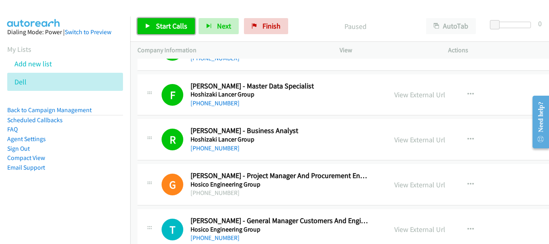
click at [158, 19] on link "Start Calls" at bounding box center [165, 26] width 57 height 16
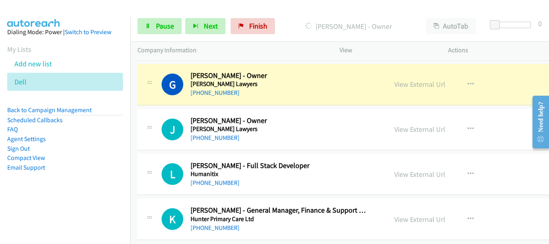
scroll to position [7848, 0]
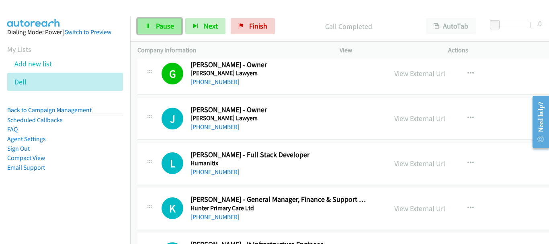
click at [168, 25] on span "Pause" at bounding box center [165, 25] width 18 height 9
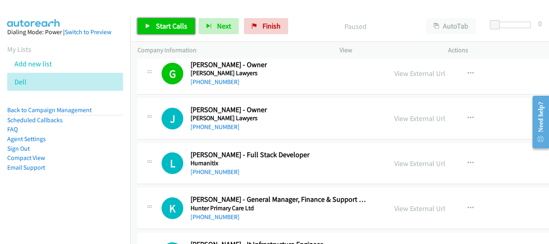
click at [153, 31] on link "Start Calls" at bounding box center [165, 26] width 57 height 16
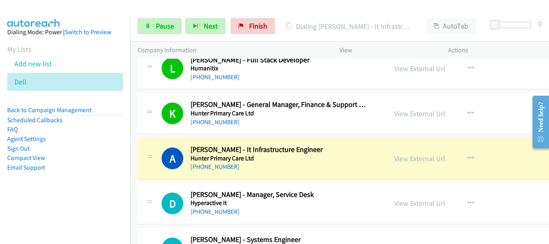
scroll to position [7968, 0]
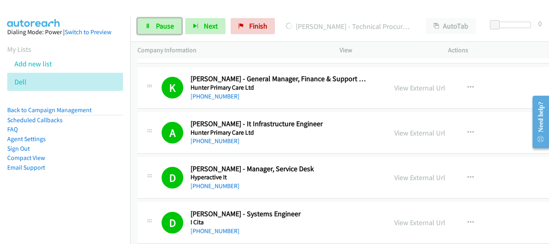
click at [169, 27] on span "Pause" at bounding box center [165, 25] width 18 height 9
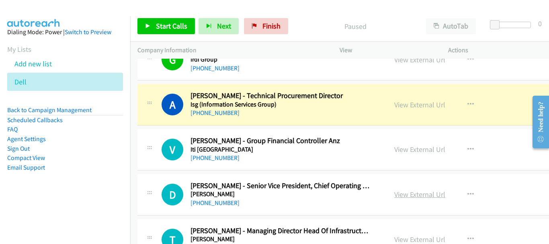
scroll to position [8450, 0]
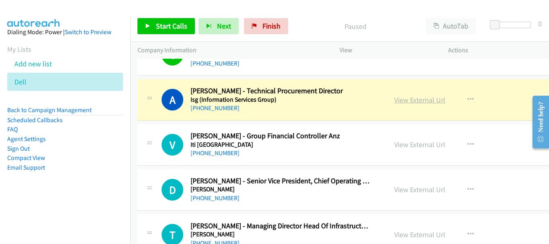
click at [408, 101] on link "View External Url" at bounding box center [419, 99] width 51 height 9
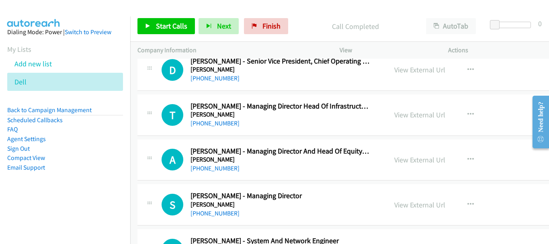
scroll to position [8571, 0]
